Goal: Information Seeking & Learning: Stay updated

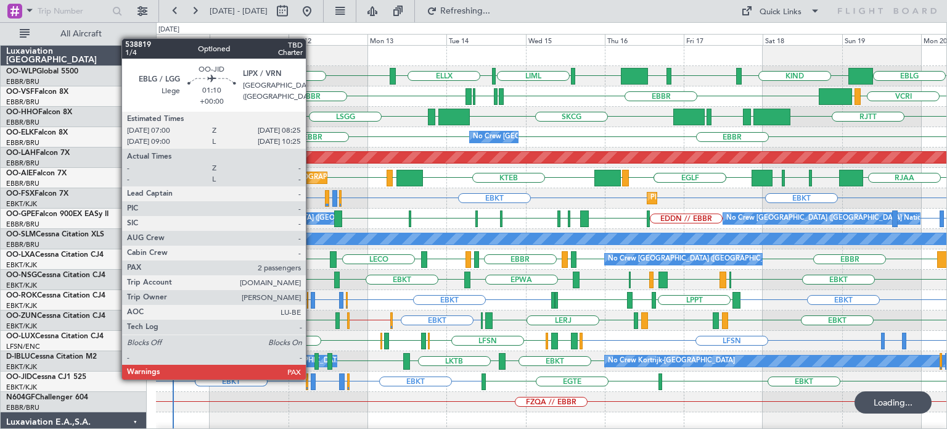
click at [311, 378] on div at bounding box center [313, 381] width 5 height 17
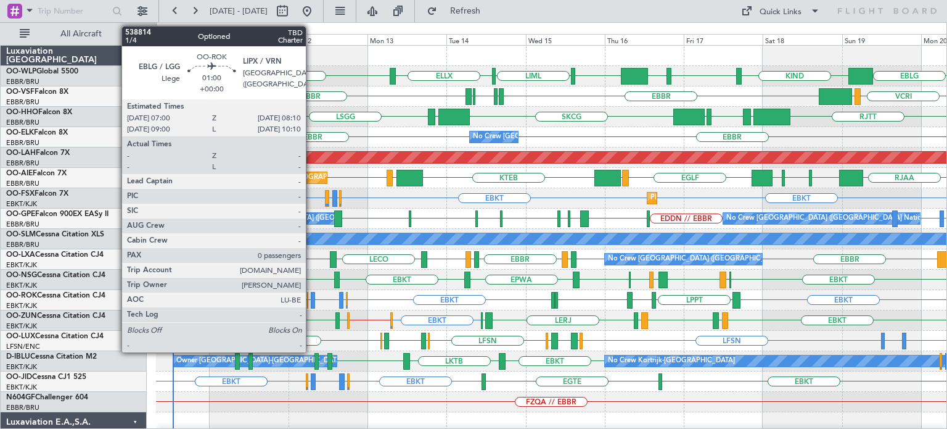
click at [312, 299] on div at bounding box center [313, 300] width 4 height 17
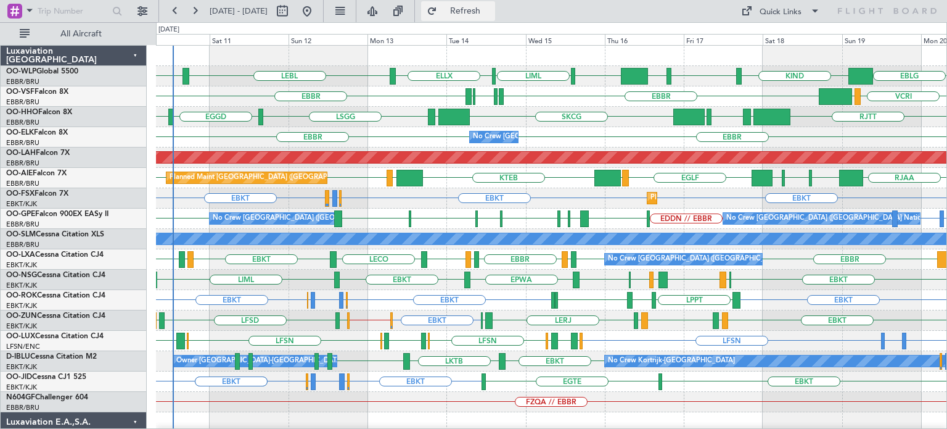
click at [491, 13] on span "Refresh" at bounding box center [466, 11] width 52 height 9
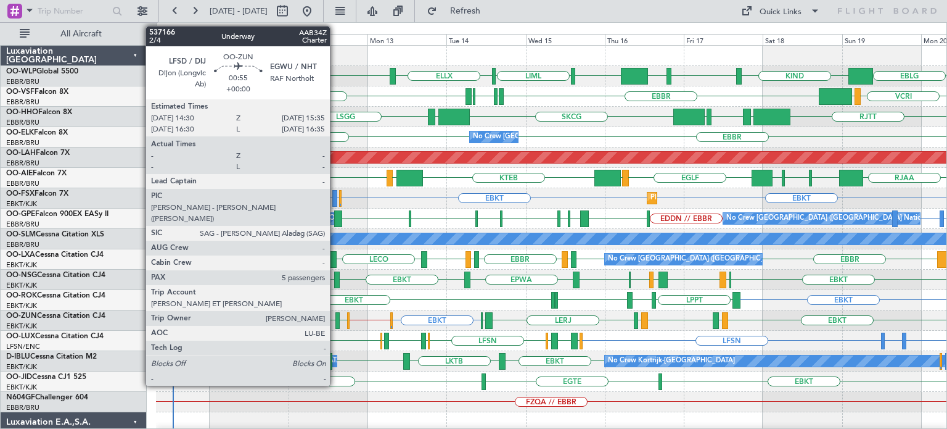
click at [335, 317] on div at bounding box center [337, 320] width 4 height 17
click at [339, 315] on div at bounding box center [341, 320] width 4 height 17
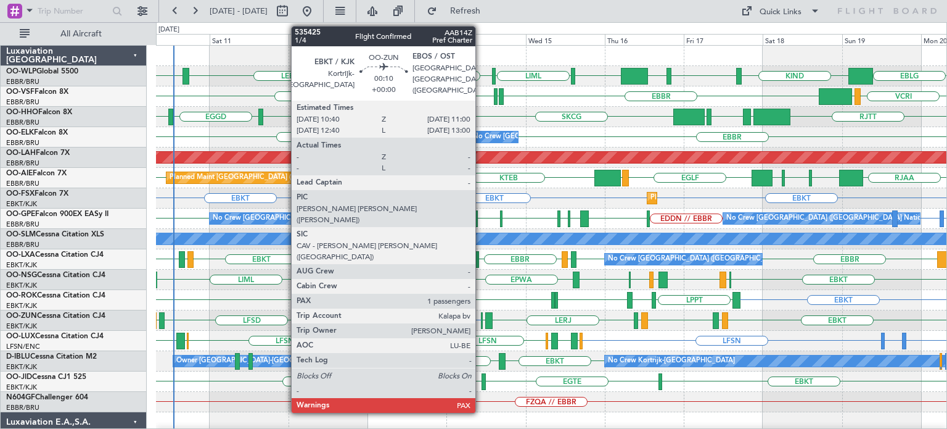
click at [481, 315] on div at bounding box center [481, 320] width 1 height 17
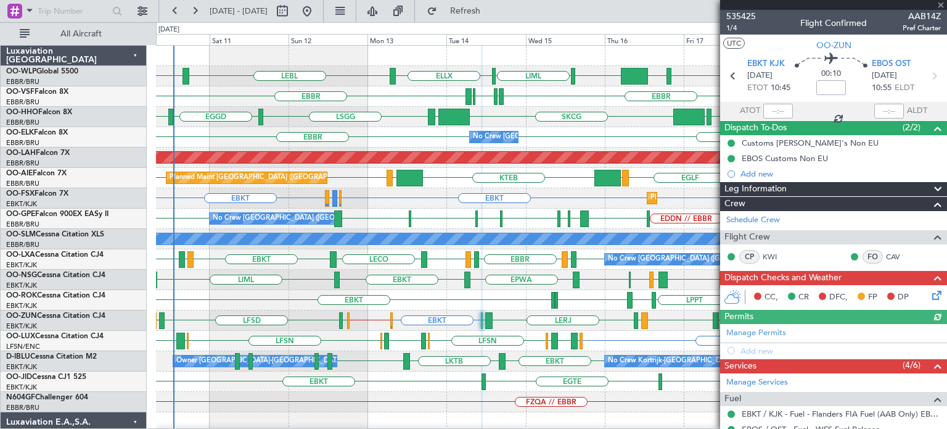
scroll to position [175, 0]
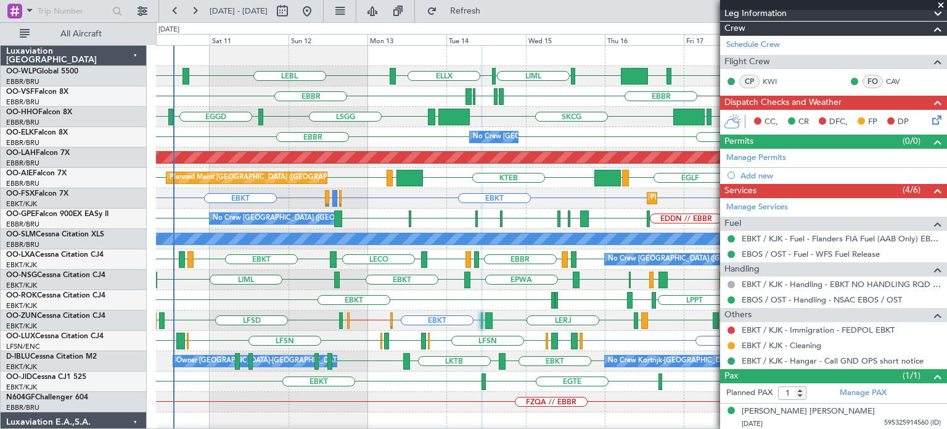
click at [942, 4] on span at bounding box center [941, 5] width 12 height 11
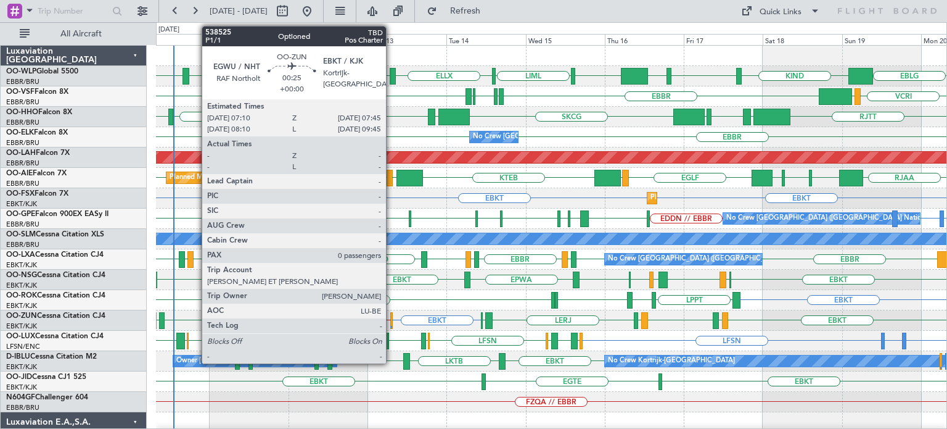
click at [392, 318] on div at bounding box center [391, 320] width 2 height 17
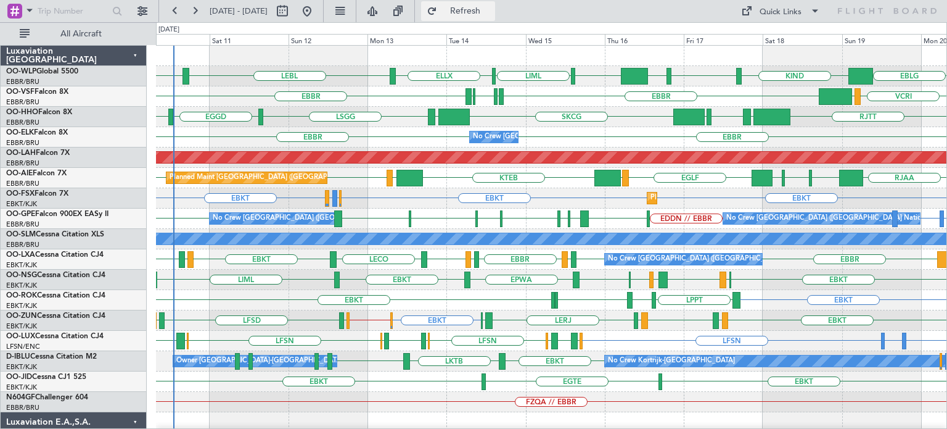
click at [491, 10] on span "Refresh" at bounding box center [466, 11] width 52 height 9
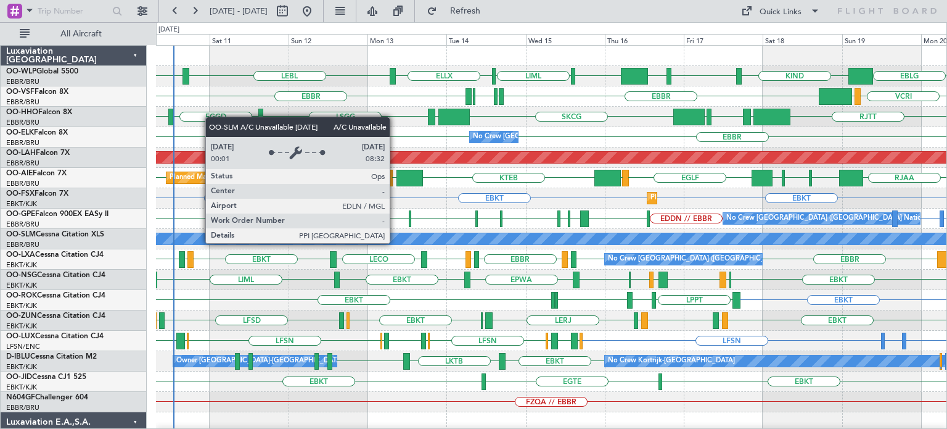
click at [382, 213] on div "LIPQ or EBBR [GEOGRAPHIC_DATA] EDDN // EBBR [GEOGRAPHIC_DATA] [GEOGRAPHIC_DATA]…" at bounding box center [551, 218] width 791 height 20
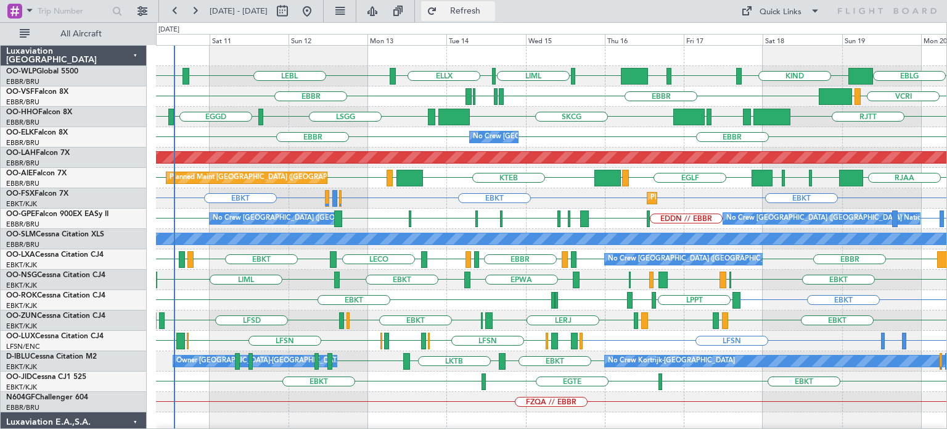
click at [491, 15] on span "Refresh" at bounding box center [466, 11] width 52 height 9
click at [524, 91] on div "EBBR LIRP LFMN LIRP [GEOGRAPHIC_DATA] VCRI VRMU" at bounding box center [551, 96] width 791 height 20
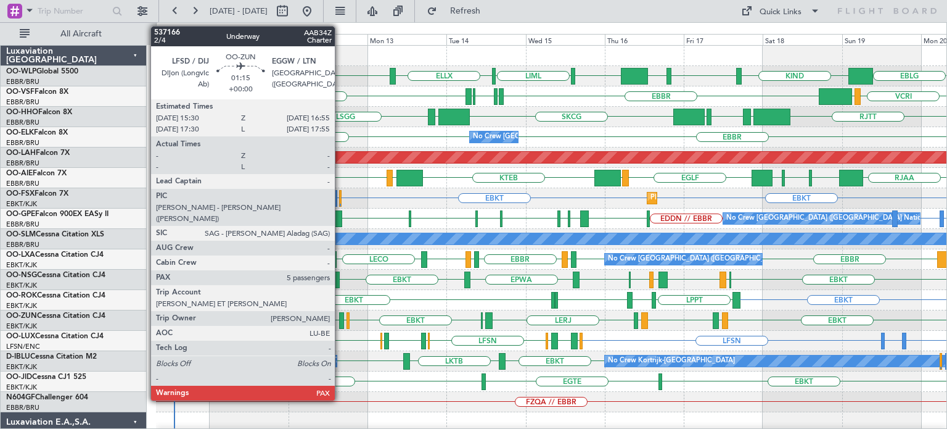
click at [340, 315] on div at bounding box center [341, 320] width 5 height 17
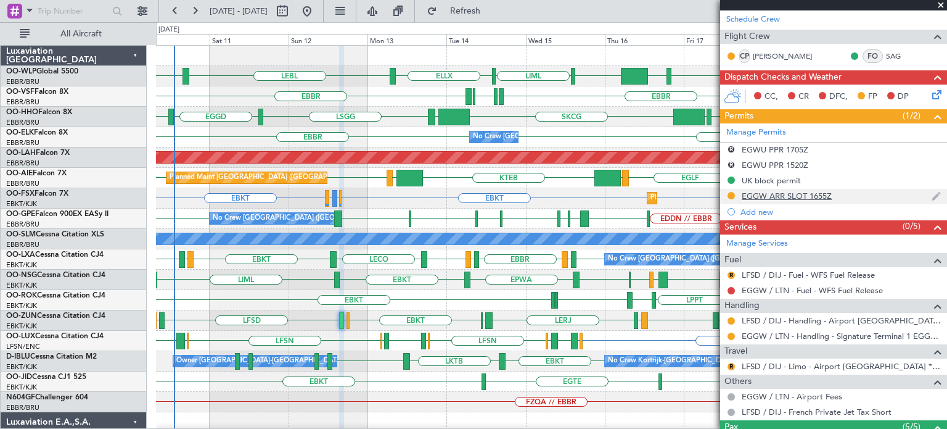
scroll to position [308, 0]
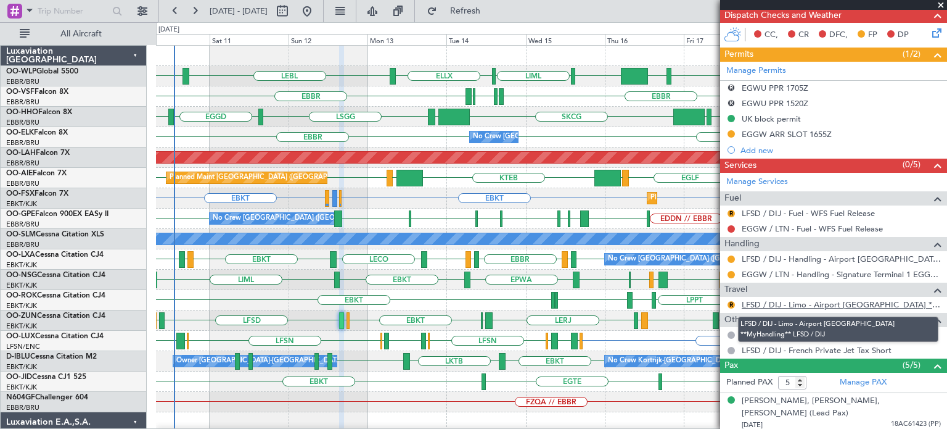
click at [824, 299] on link "LFSD / DIJ - Limo - Airport [GEOGRAPHIC_DATA] **MyHandling** LFSD / DIJ" at bounding box center [841, 304] width 199 height 10
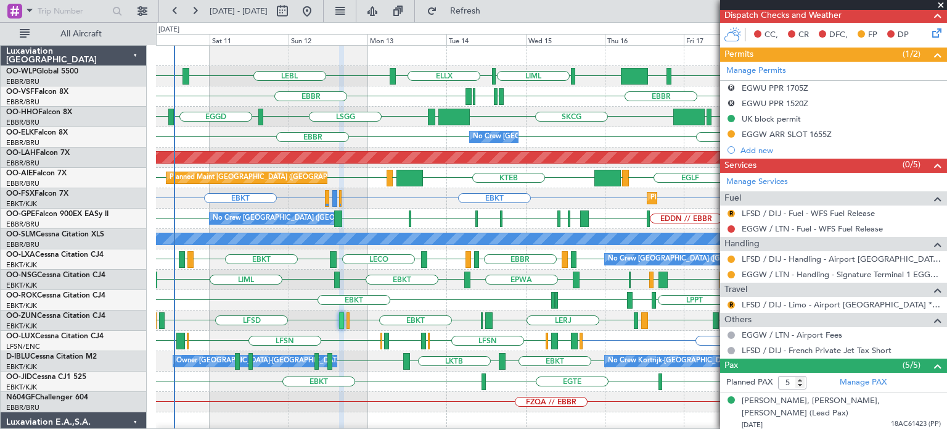
click at [622, 117] on div "EGGD SKCG [GEOGRAPHIC_DATA] [GEOGRAPHIC_DATA] [GEOGRAPHIC_DATA] LROP [GEOGRAPHI…" at bounding box center [551, 117] width 791 height 20
drag, startPoint x: 942, startPoint y: 1, endPoint x: 610, endPoint y: 108, distance: 348.5
click at [612, 104] on fb-app "[DATE] - [DATE] Refresh Quick Links All Aircraft KTEB KIND EBLG LIML ELLX LEBL …" at bounding box center [473, 218] width 947 height 419
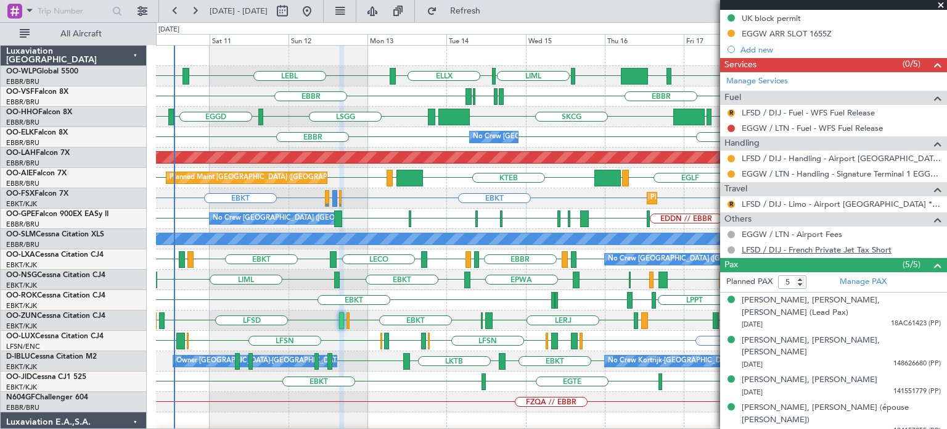
scroll to position [286, 0]
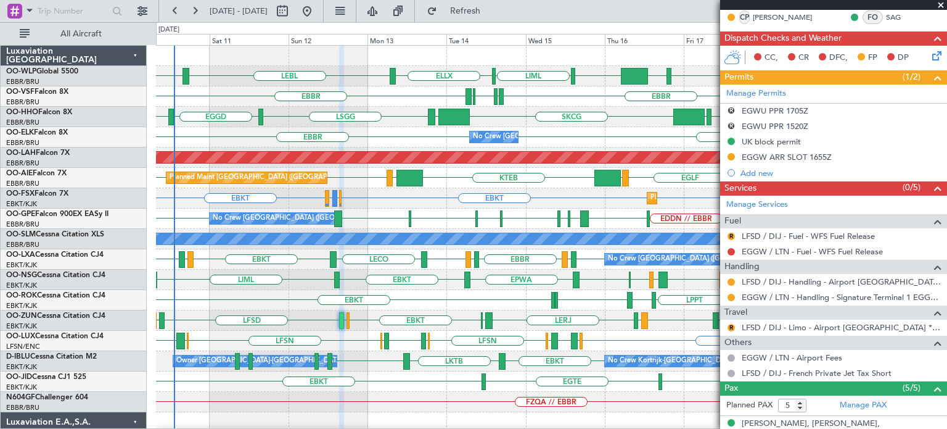
click at [942, 3] on span at bounding box center [941, 5] width 12 height 11
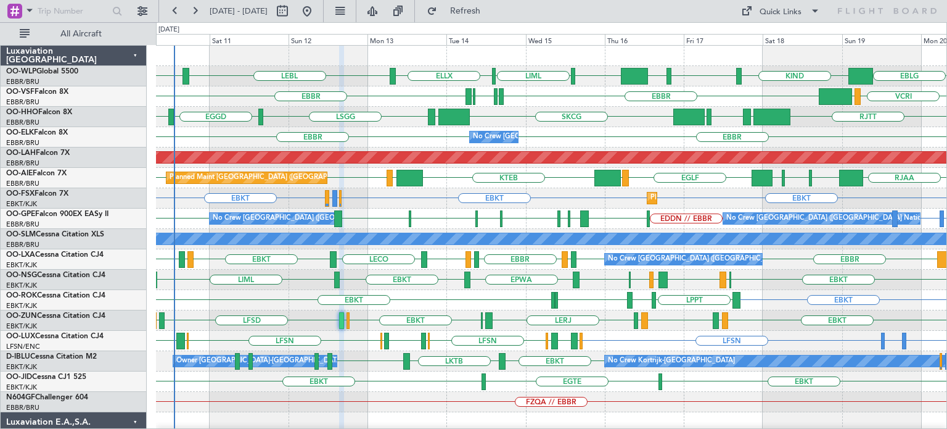
type input "0"
click at [518, 123] on div "EGGD SKCG [GEOGRAPHIC_DATA] [GEOGRAPHIC_DATA] [GEOGRAPHIC_DATA] LROP [GEOGRAPHI…" at bounding box center [551, 117] width 791 height 20
click at [621, 122] on div "EGGD SKCG [GEOGRAPHIC_DATA] [GEOGRAPHIC_DATA] [GEOGRAPHIC_DATA] LROP [GEOGRAPHI…" at bounding box center [551, 117] width 791 height 20
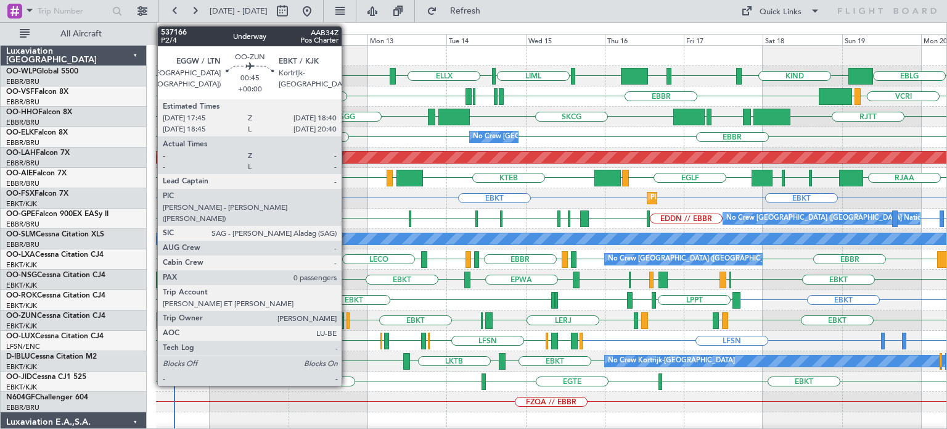
click at [347, 319] on div at bounding box center [348, 320] width 3 height 17
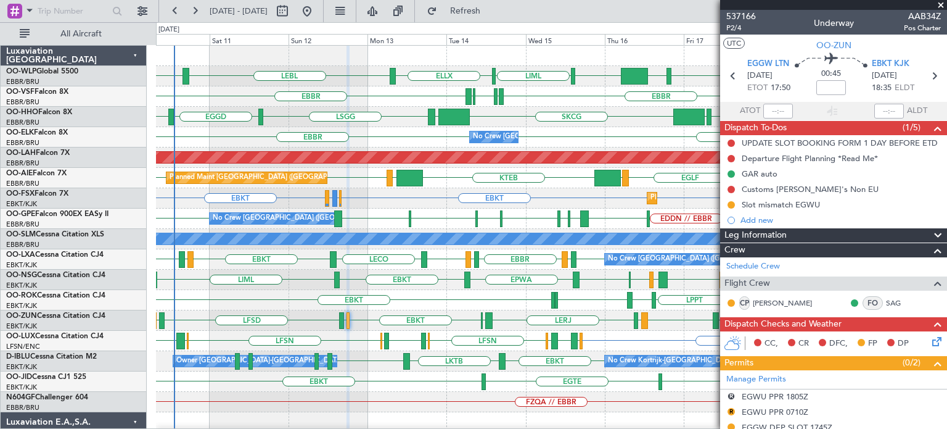
click at [405, 301] on div "EBKT LPPT LERJ EBKT EBKT EBKT" at bounding box center [551, 300] width 791 height 20
click at [943, 2] on span at bounding box center [941, 5] width 12 height 11
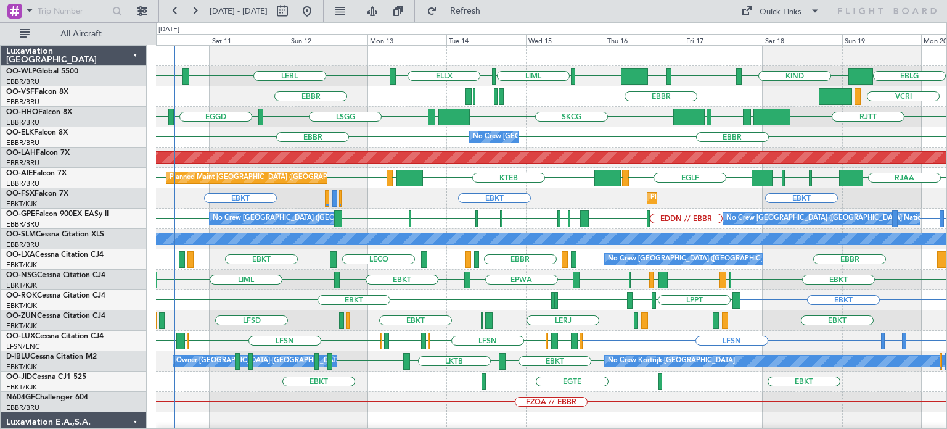
click at [445, 194] on div "EBKT EBKT EBMB or EBKT LIMJ or EBKT EBKT Planned Maint [GEOGRAPHIC_DATA]-[GEOGR…" at bounding box center [551, 198] width 791 height 20
click at [400, 132] on div "EBBR [GEOGRAPHIC_DATA] No Crew [GEOGRAPHIC_DATA] (Brussels National)" at bounding box center [551, 137] width 791 height 20
click at [400, 131] on div "EBBR [GEOGRAPHIC_DATA] No Crew [GEOGRAPHIC_DATA] (Brussels National)" at bounding box center [551, 137] width 791 height 20
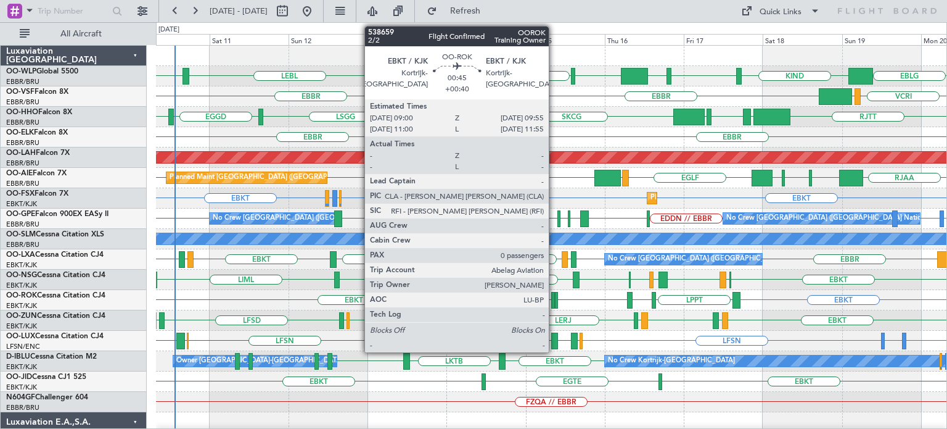
click at [555, 297] on div at bounding box center [556, 300] width 3 height 17
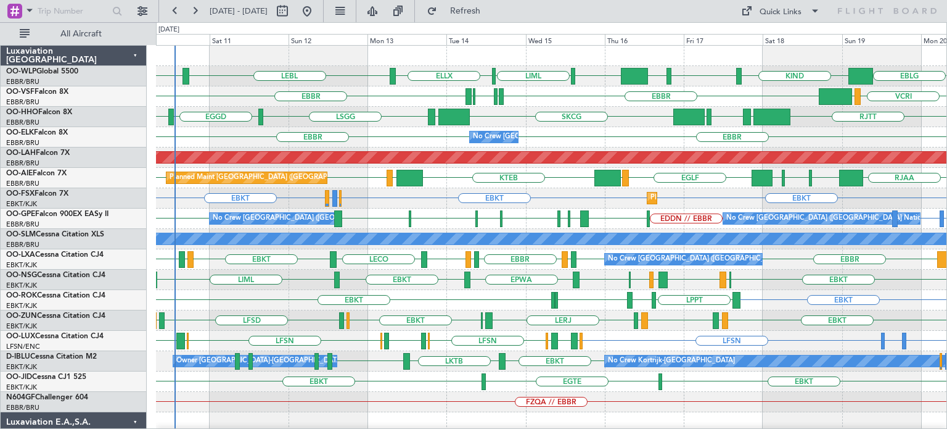
click at [559, 86] on div "VCRI VRMU [GEOGRAPHIC_DATA] [GEOGRAPHIC_DATA] LIRP LFMN LIRP" at bounding box center [551, 96] width 791 height 20
click at [725, 392] on div "FZQA // EBBR" at bounding box center [551, 402] width 791 height 20
click at [443, 305] on div "EBKT LPPT EBKT LERJ EBKT EBKT" at bounding box center [551, 300] width 791 height 20
click at [377, 197] on div "EBKT EBKT EBKT EBMB or EBKT LIMJ or EBKT Planned Maint [GEOGRAPHIC_DATA]-[GEOGR…" at bounding box center [551, 198] width 791 height 20
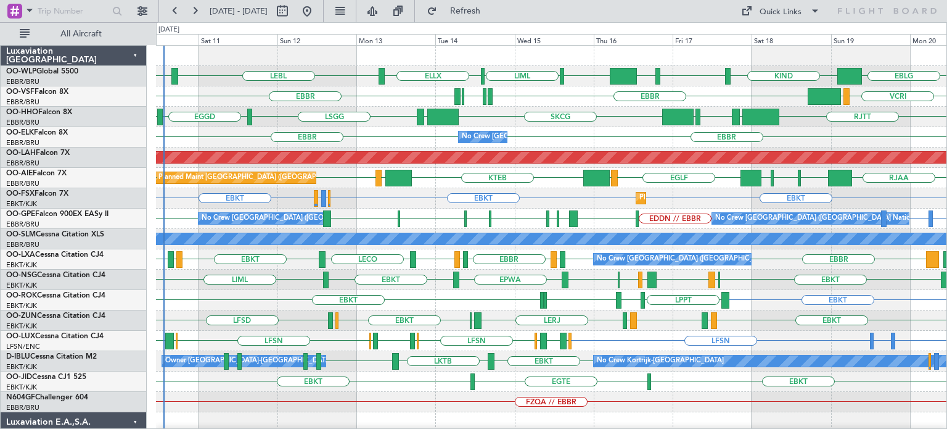
click at [375, 214] on div "LIPQ or EBBR [GEOGRAPHIC_DATA] EDDN // EBBR [GEOGRAPHIC_DATA] [GEOGRAPHIC_DATA]…" at bounding box center [551, 218] width 791 height 20
click at [376, 214] on div "No Crew [GEOGRAPHIC_DATA] ([GEOGRAPHIC_DATA] National) No Crew [GEOGRAPHIC_DATA…" at bounding box center [551, 218] width 791 height 20
click at [590, 215] on div "LIPQ or EBBR [GEOGRAPHIC_DATA] EDDN // EBBR [GEOGRAPHIC_DATA] LWSK BKPR [GEOGRA…" at bounding box center [551, 218] width 791 height 20
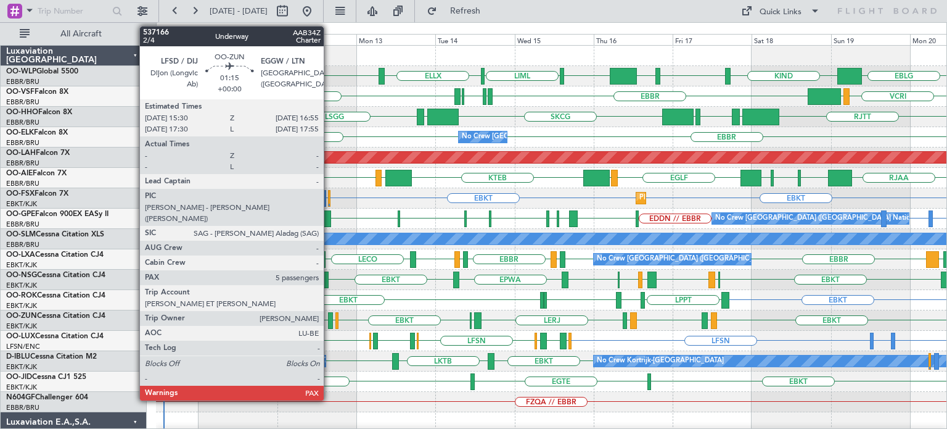
click at [329, 314] on div at bounding box center [330, 320] width 5 height 17
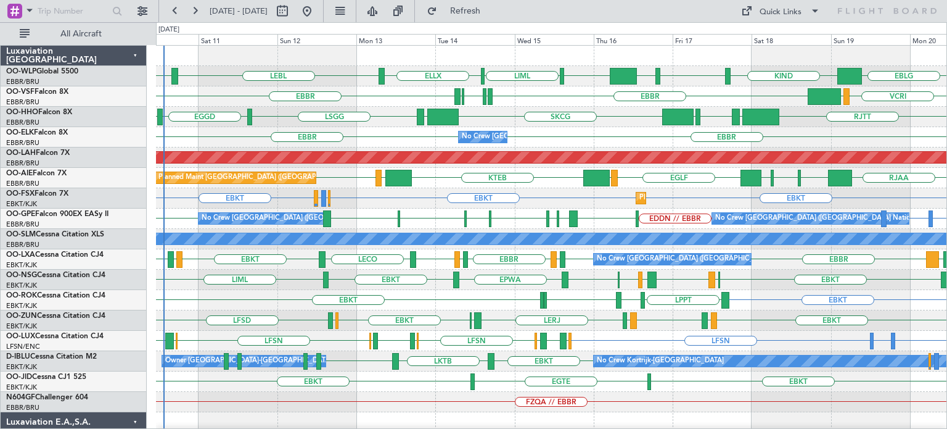
click at [523, 105] on div "EBBR LIRP LFMN LIRP [GEOGRAPHIC_DATA] VCRI VRMU" at bounding box center [551, 96] width 791 height 20
click at [577, 138] on div "EBBR [GEOGRAPHIC_DATA] No Crew [GEOGRAPHIC_DATA] (Brussels National)" at bounding box center [551, 137] width 791 height 20
click at [351, 342] on div "LFSN LFSN LFBO or LFSN [GEOGRAPHIC_DATA] [GEOGRAPHIC_DATA] [GEOGRAPHIC_DATA] LF…" at bounding box center [551, 341] width 791 height 20
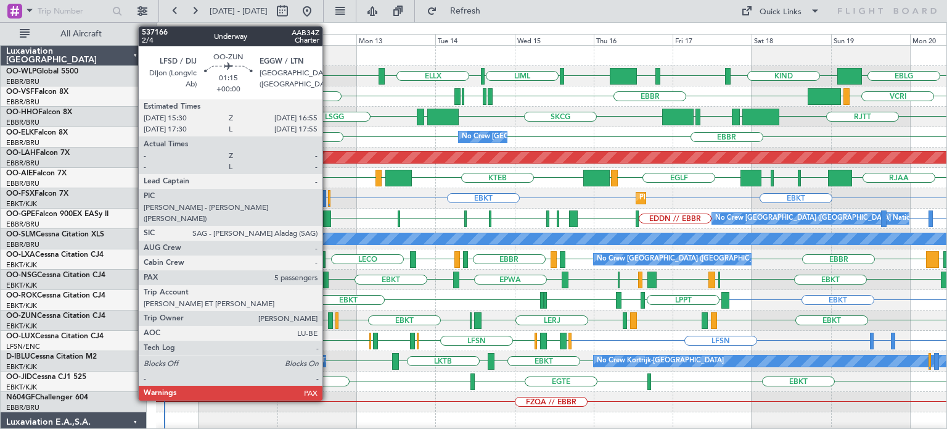
click at [328, 315] on div at bounding box center [330, 320] width 5 height 17
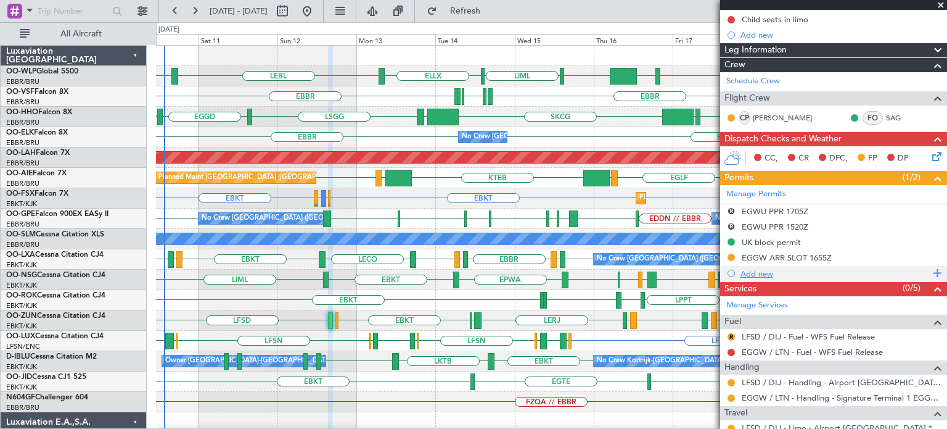
scroll to position [308, 0]
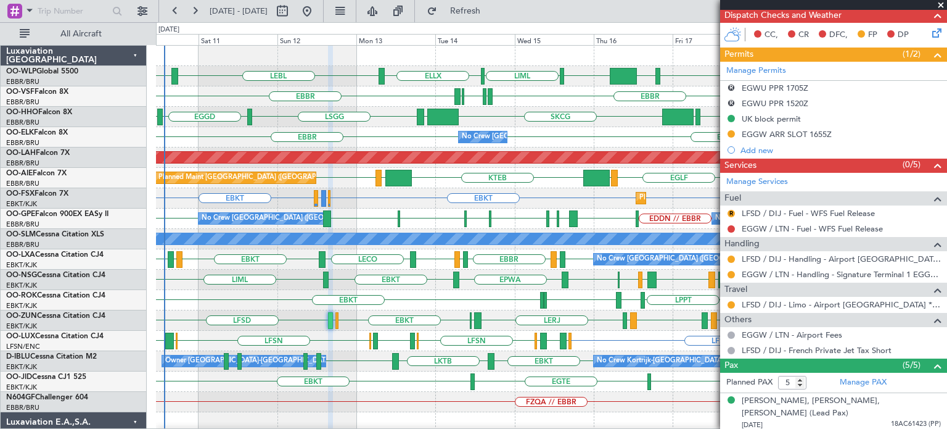
click at [939, 6] on span at bounding box center [941, 5] width 12 height 11
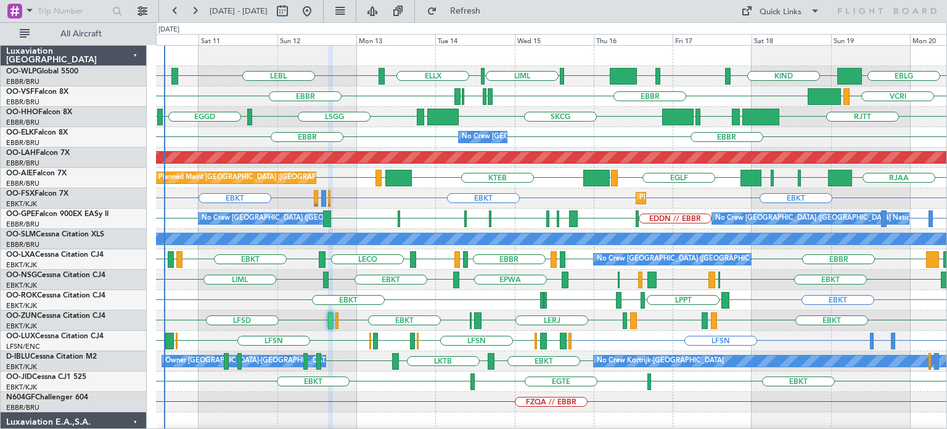
type input "0"
click at [534, 101] on div "EBBR [GEOGRAPHIC_DATA] LIRP LFMN LIRP VCRI VRMU" at bounding box center [551, 96] width 791 height 20
click at [508, 107] on div "EGGD SKCG [GEOGRAPHIC_DATA] [GEOGRAPHIC_DATA] [GEOGRAPHIC_DATA] LROP [GEOGRAPHI…" at bounding box center [551, 117] width 791 height 20
